Goal: Task Accomplishment & Management: Use online tool/utility

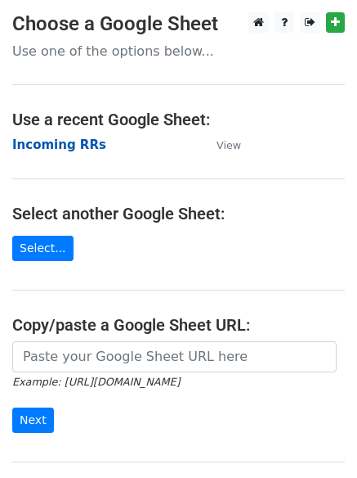
click at [65, 144] on strong "Incoming RRs" at bounding box center [59, 144] width 94 height 15
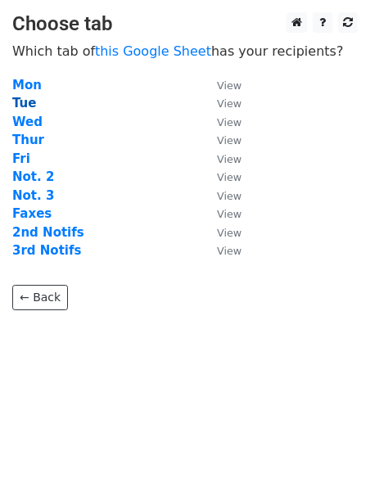
click at [25, 104] on strong "Tue" at bounding box center [24, 103] width 24 height 15
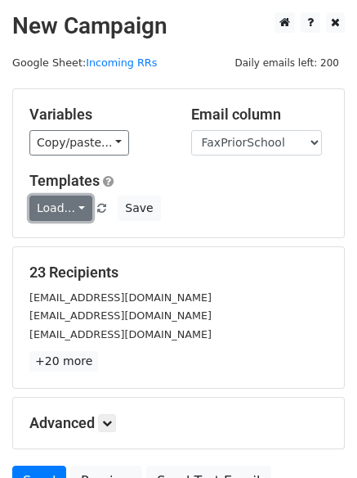
click at [43, 204] on link "Load..." at bounding box center [60, 207] width 63 height 25
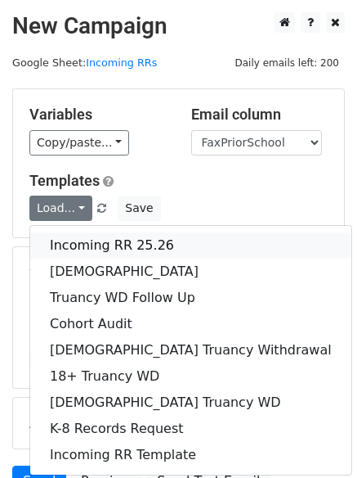
click at [111, 241] on link "Incoming RR 25.26" at bounding box center [190, 245] width 321 height 26
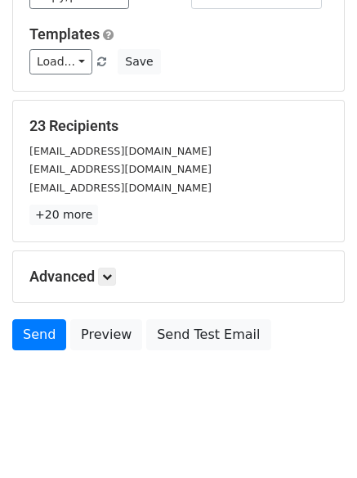
scroll to position [158, 0]
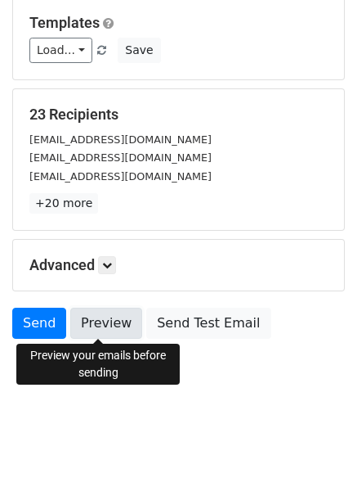
click at [87, 324] on link "Preview" at bounding box center [106, 322] width 72 height 31
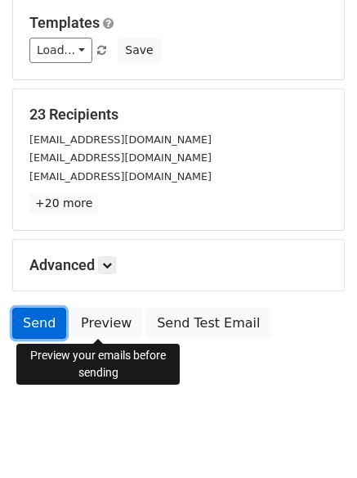
click at [31, 323] on link "Send" at bounding box center [39, 322] width 54 height 31
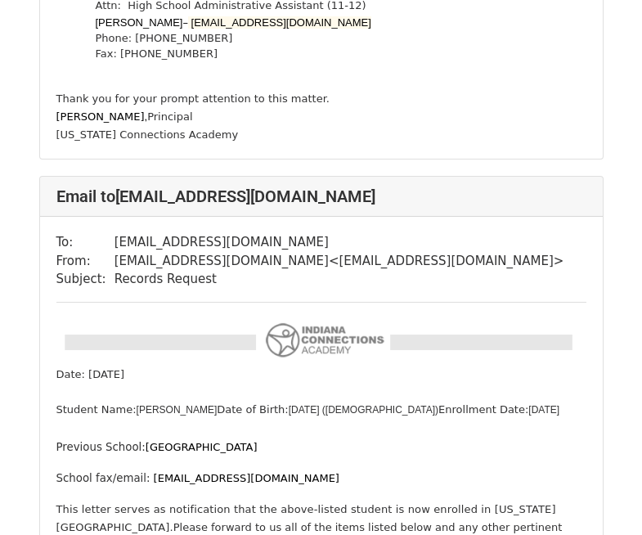
scroll to position [981, 0]
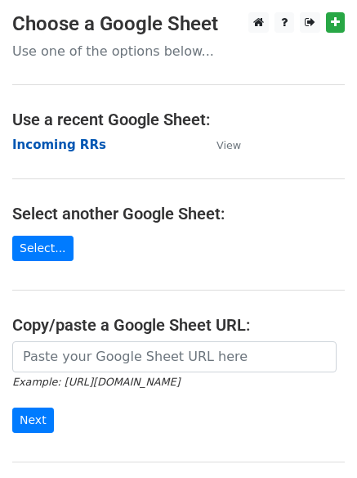
click at [47, 143] on strong "Incoming RRs" at bounding box center [59, 144] width 94 height 15
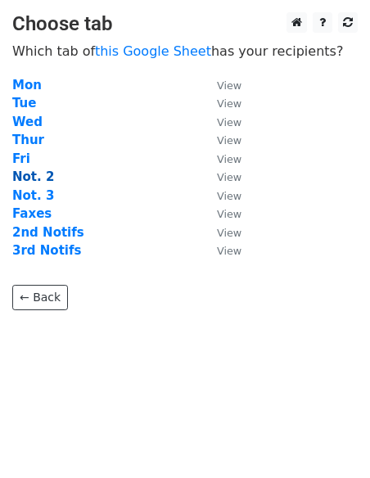
click at [43, 175] on strong "Not. 2" at bounding box center [33, 176] width 42 height 15
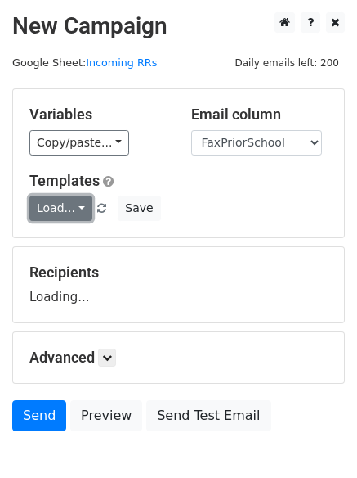
click at [59, 200] on link "Load..." at bounding box center [60, 207] width 63 height 25
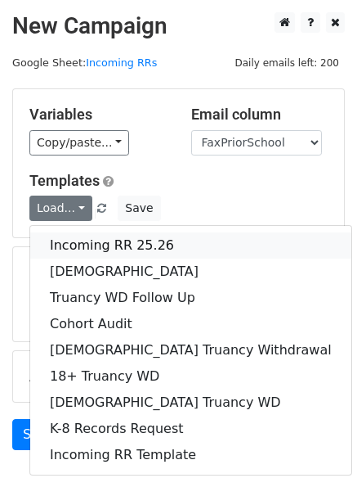
click at [87, 240] on link "Incoming RR 25.26" at bounding box center [190, 245] width 321 height 26
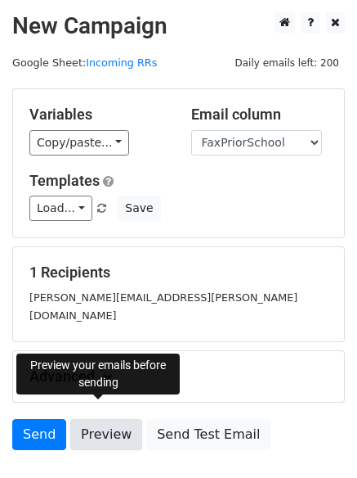
click at [92, 423] on link "Preview" at bounding box center [106, 434] width 72 height 31
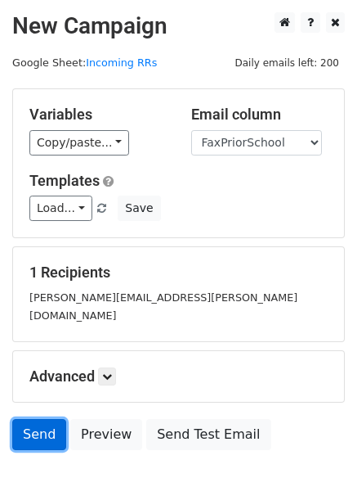
click at [32, 420] on link "Send" at bounding box center [39, 434] width 54 height 31
